Goal: Information Seeking & Learning: Check status

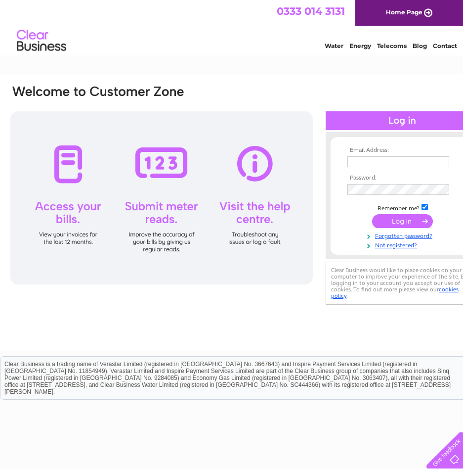
type input "theoldstablesgarage@hotmail.co.uk"
click at [409, 220] on input "submit" at bounding box center [402, 221] width 61 height 14
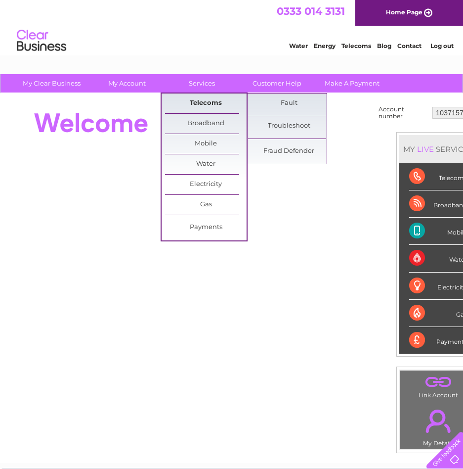
click at [211, 105] on link "Telecoms" at bounding box center [206, 103] width 82 height 20
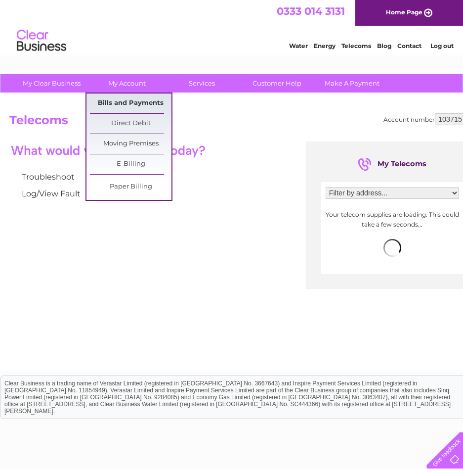
click at [143, 101] on link "Bills and Payments" at bounding box center [131, 103] width 82 height 20
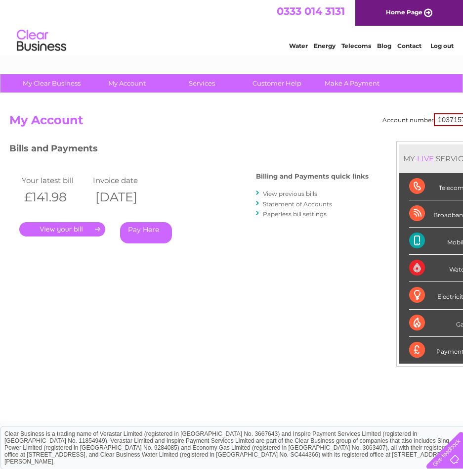
click at [79, 231] on link "." at bounding box center [62, 229] width 86 height 14
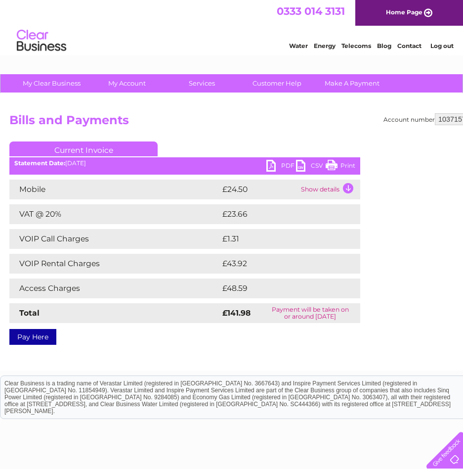
click at [344, 190] on td "Show details" at bounding box center [330, 190] width 62 height 20
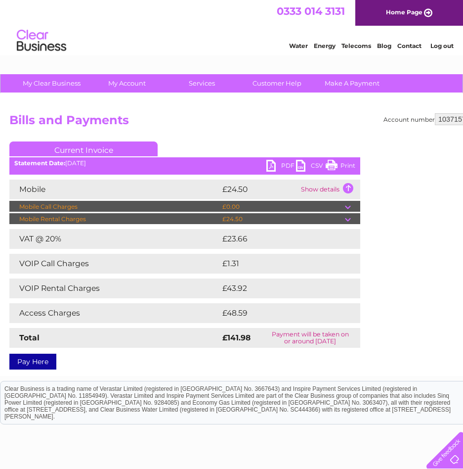
click at [351, 217] on td at bounding box center [352, 219] width 15 height 12
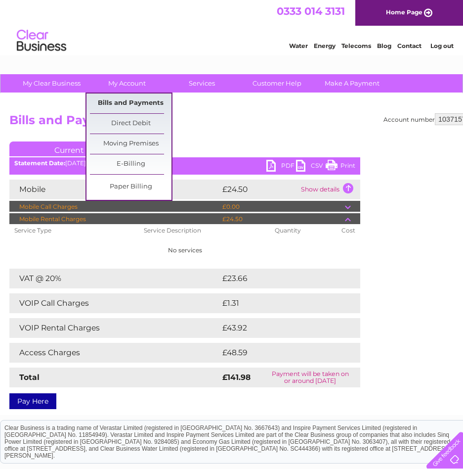
click at [137, 104] on link "Bills and Payments" at bounding box center [131, 103] width 82 height 20
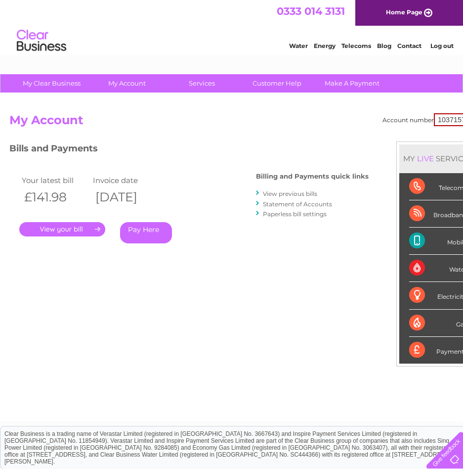
click at [308, 192] on link "View previous bills" at bounding box center [290, 193] width 54 height 7
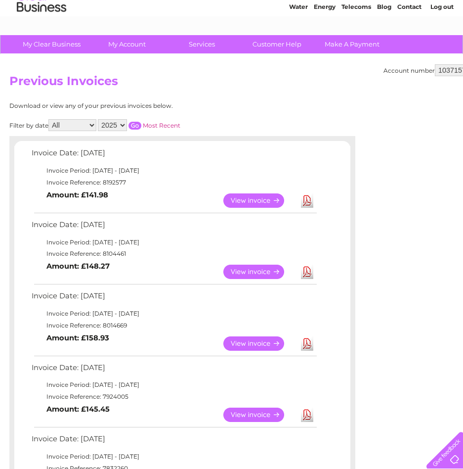
scroll to position [99, 0]
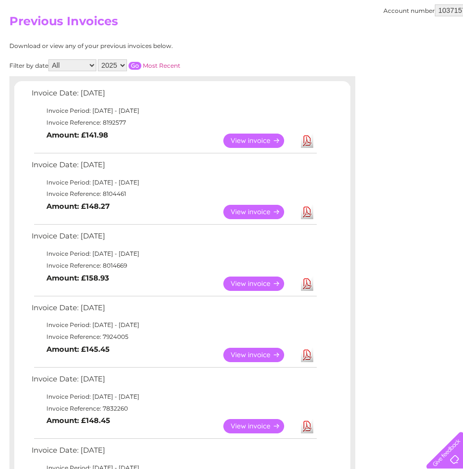
click at [267, 213] on link "View" at bounding box center [260, 212] width 73 height 14
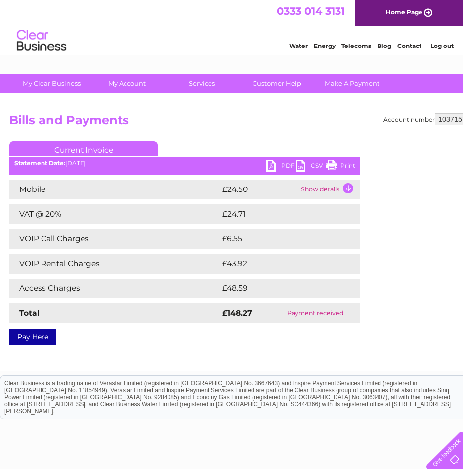
click at [316, 188] on td "Show details" at bounding box center [330, 190] width 62 height 20
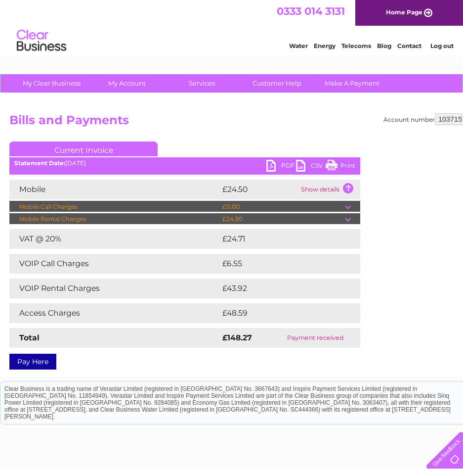
click at [315, 187] on td "Show details" at bounding box center [330, 190] width 62 height 20
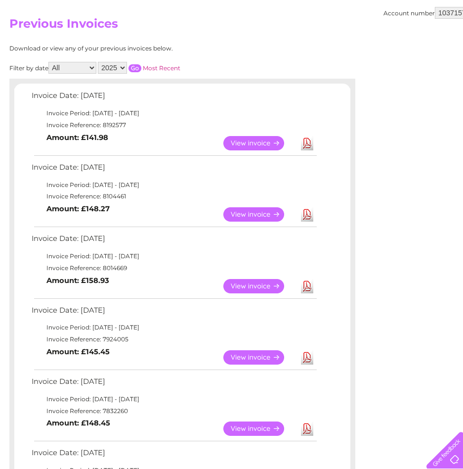
click at [269, 285] on link "View" at bounding box center [260, 286] width 73 height 14
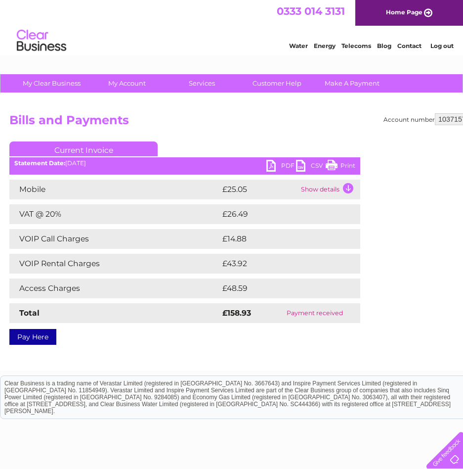
click at [334, 191] on td "Show details" at bounding box center [330, 190] width 62 height 20
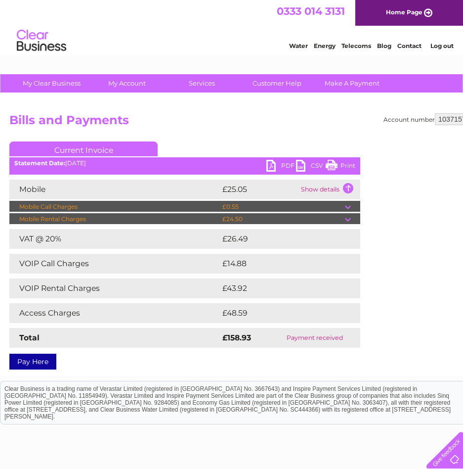
click at [351, 209] on td at bounding box center [352, 207] width 15 height 12
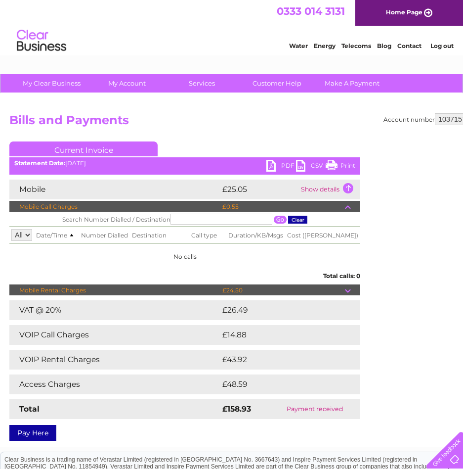
click at [317, 190] on td "Show details" at bounding box center [330, 190] width 62 height 20
